Goal: Find specific page/section: Find specific page/section

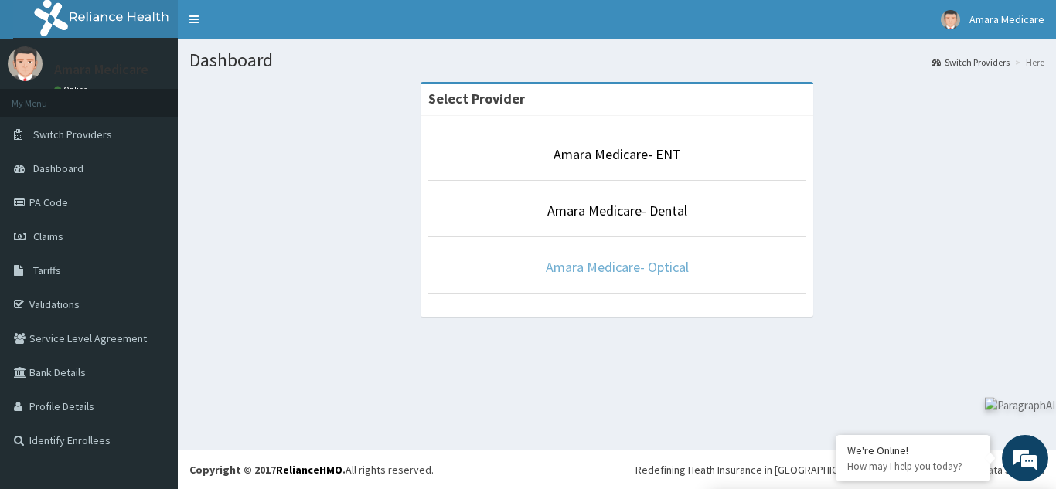
click at [643, 263] on link "Amara Medicare- Optical" at bounding box center [617, 267] width 143 height 18
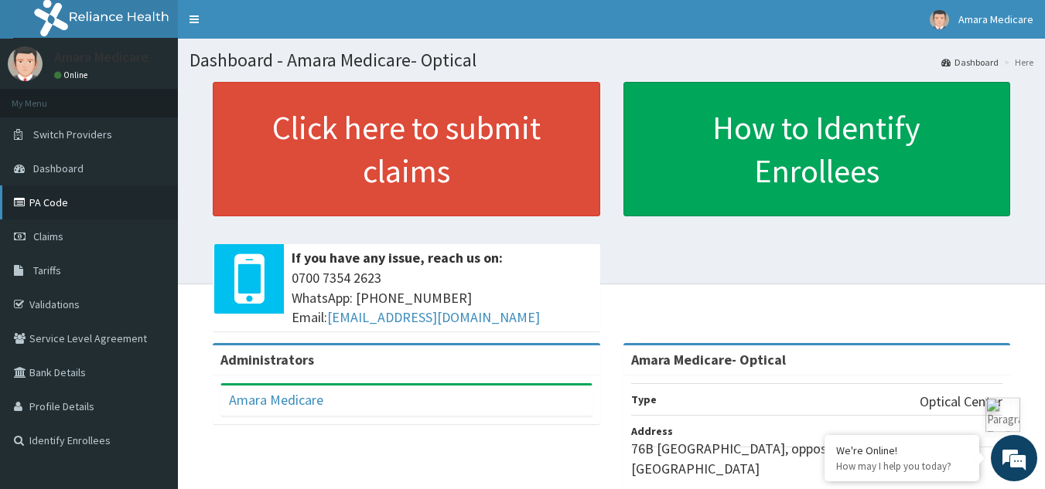
click at [36, 210] on link "PA Code" at bounding box center [89, 203] width 178 height 34
click at [53, 310] on link "Validations" at bounding box center [89, 305] width 178 height 34
